Goal: Book appointment/travel/reservation

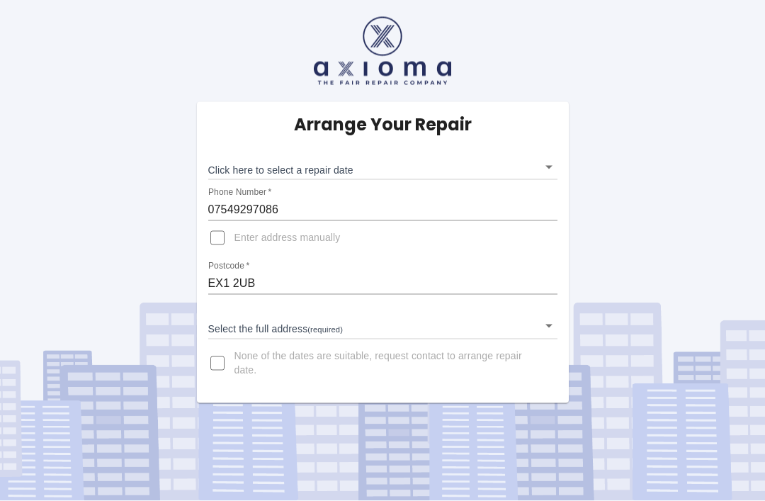
scroll to position [45, 0]
click at [555, 123] on body "Arrange Your Repair Click here to select a repair date ​ Phone Number   * 07549…" at bounding box center [382, 250] width 765 height 501
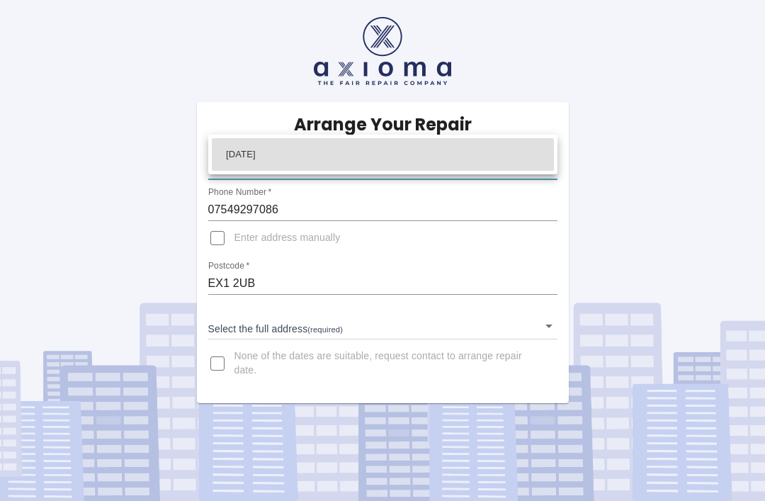
click at [117, 220] on div at bounding box center [382, 250] width 765 height 501
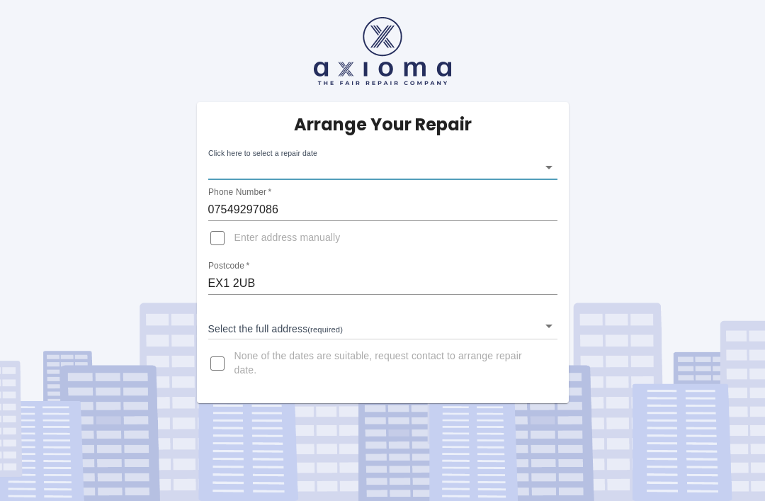
click at [221, 221] on input "Enter address manually" at bounding box center [217, 238] width 34 height 34
checkbox input "true"
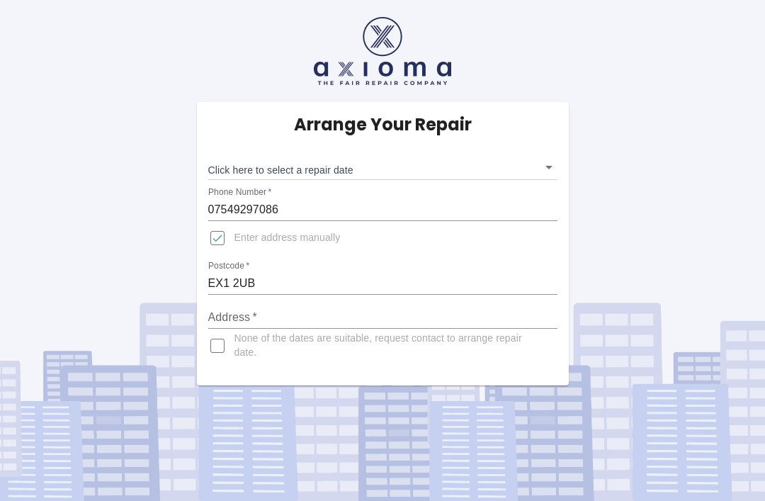
click at [250, 306] on input "Address   *" at bounding box center [382, 317] width 349 height 23
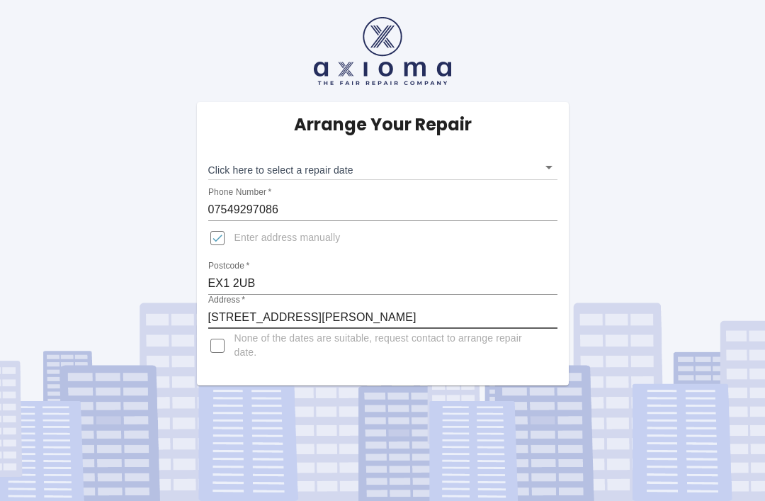
scroll to position [0, 0]
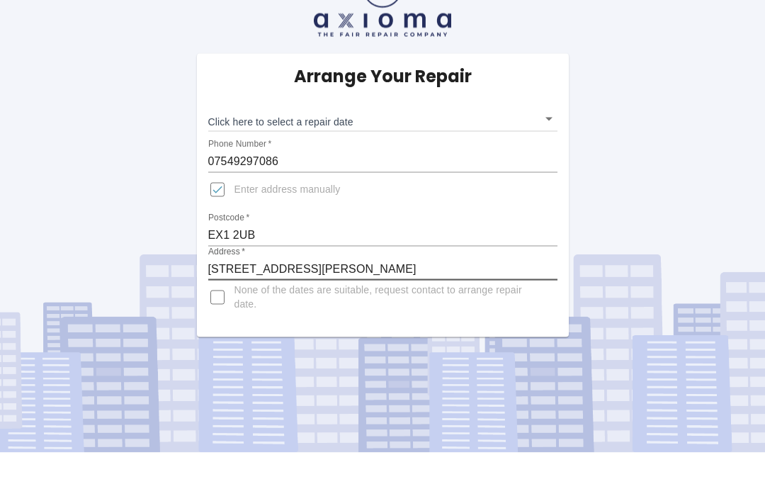
type input "[STREET_ADDRESS][PERSON_NAME]"
click at [554, 117] on body "Arrange Your Repair Click here to select a repair date ​ Phone Number   * 07549…" at bounding box center [382, 250] width 765 height 501
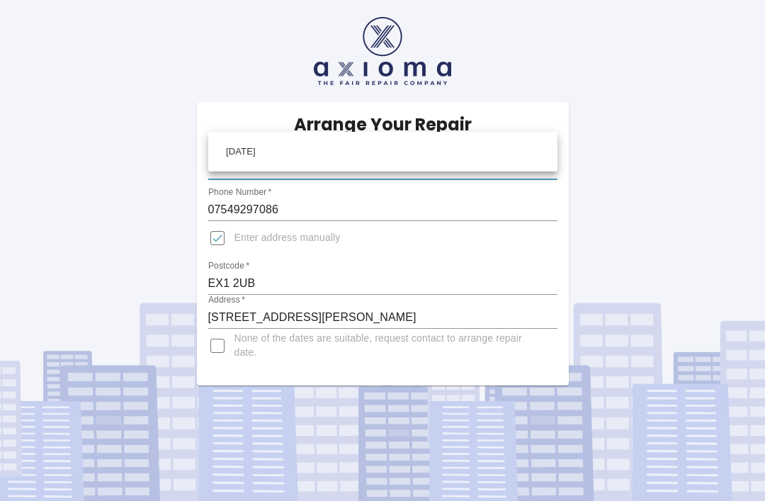
click at [478, 152] on li "[DATE]" at bounding box center [383, 151] width 342 height 33
type input "[DATE]T00:00:00.000Z"
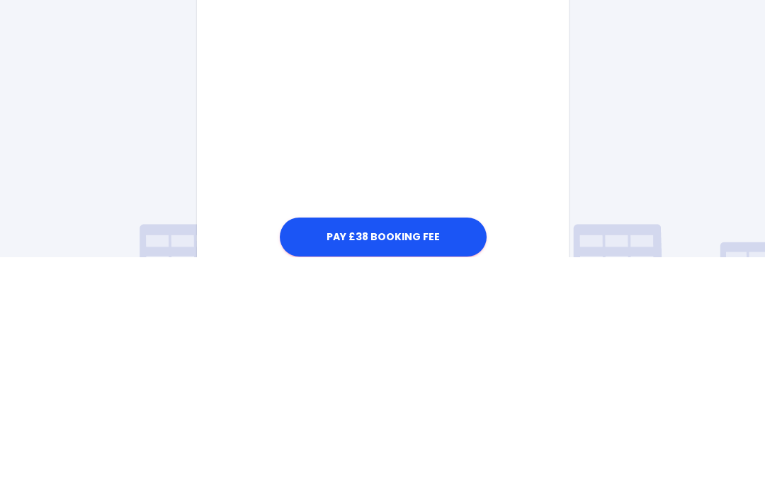
scroll to position [668, 0]
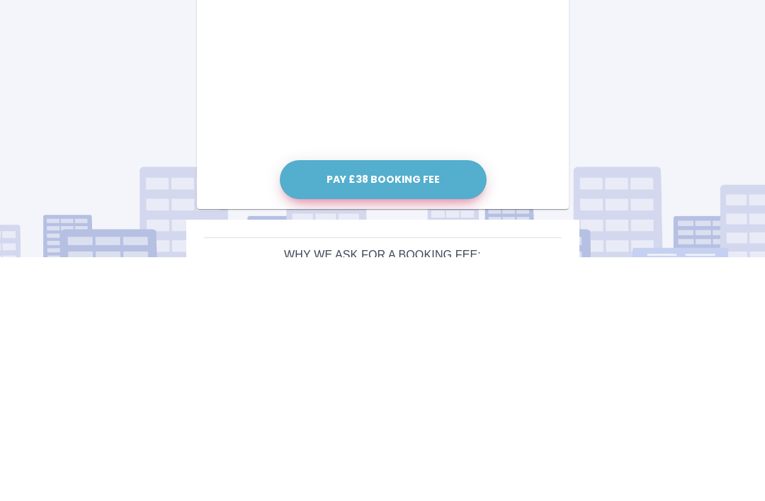
click at [445, 404] on button "Pay £38 Booking Fee" at bounding box center [383, 423] width 207 height 39
